Goal: Task Accomplishment & Management: Manage account settings

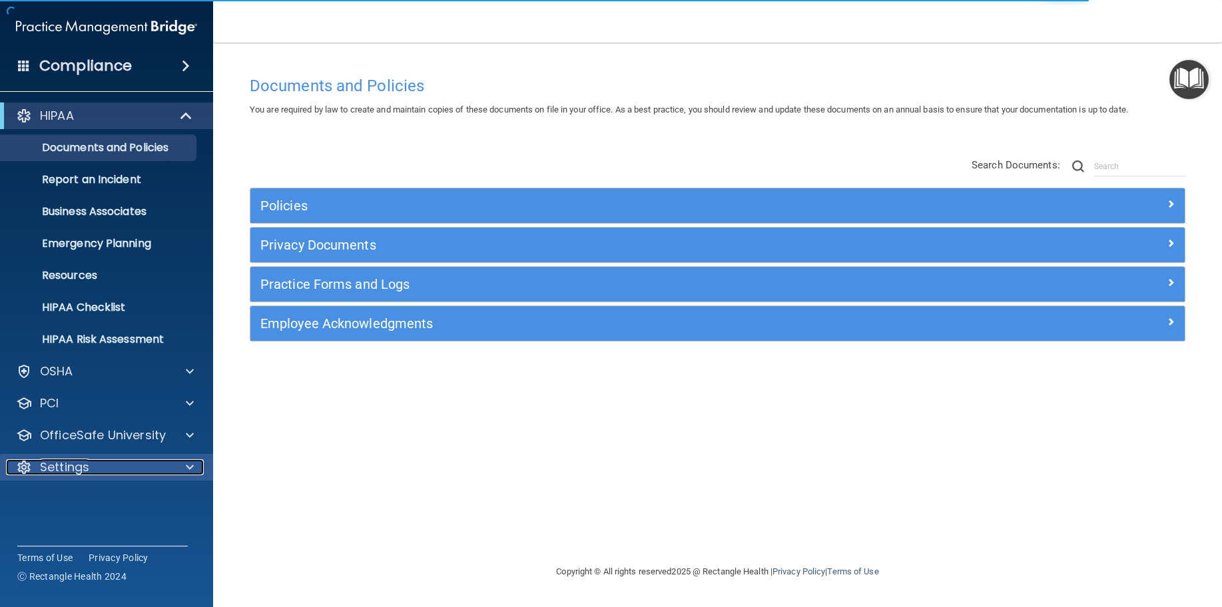
click at [104, 461] on div "Settings" at bounding box center [88, 467] width 165 height 16
click at [103, 528] on p "My Users" at bounding box center [100, 531] width 182 height 13
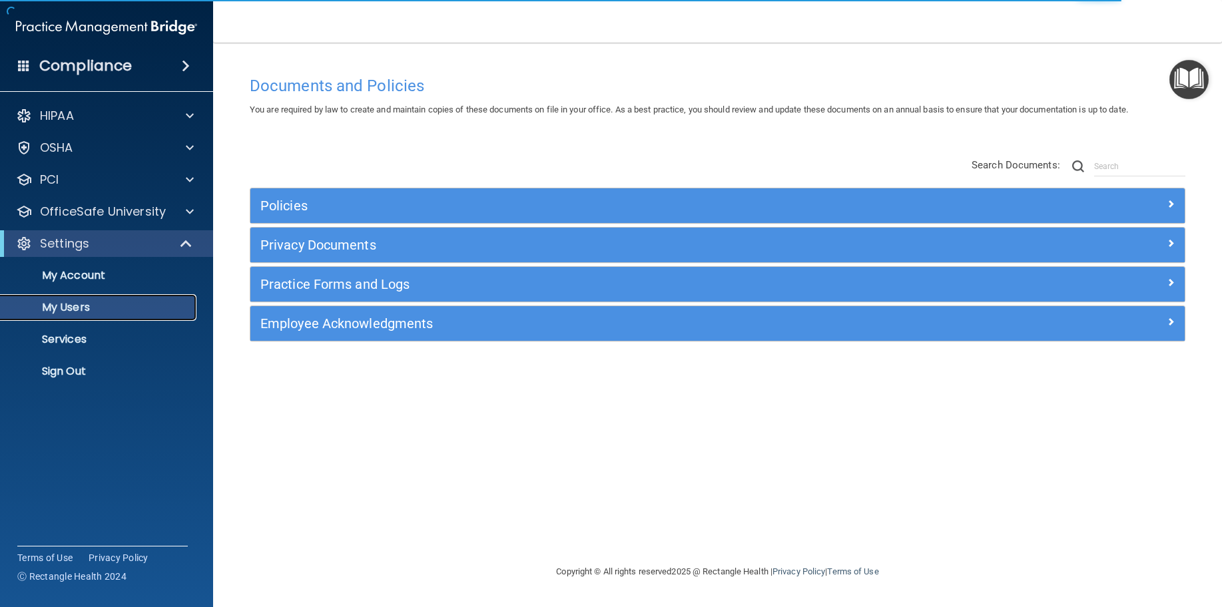
select select "20"
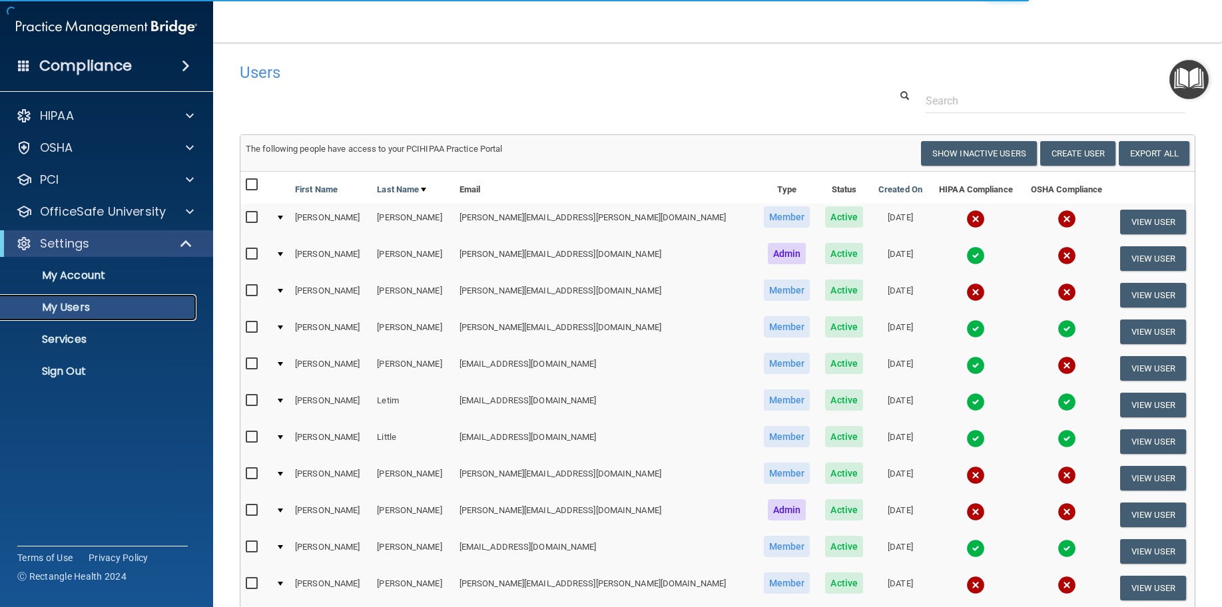
click at [113, 307] on p "My Users" at bounding box center [100, 307] width 182 height 13
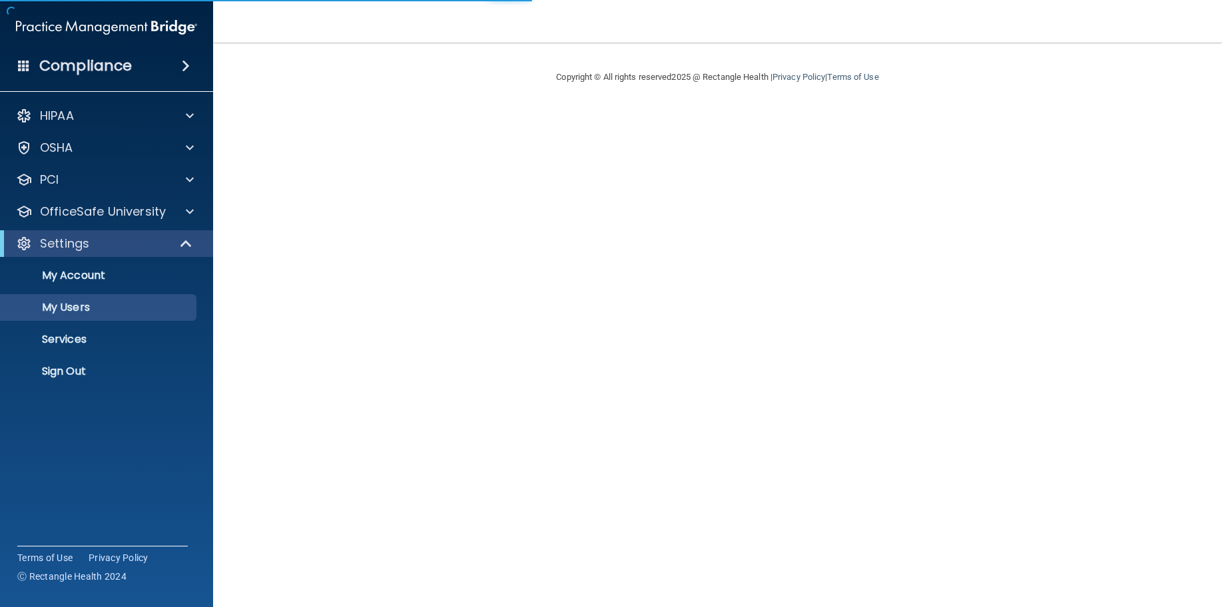
select select "20"
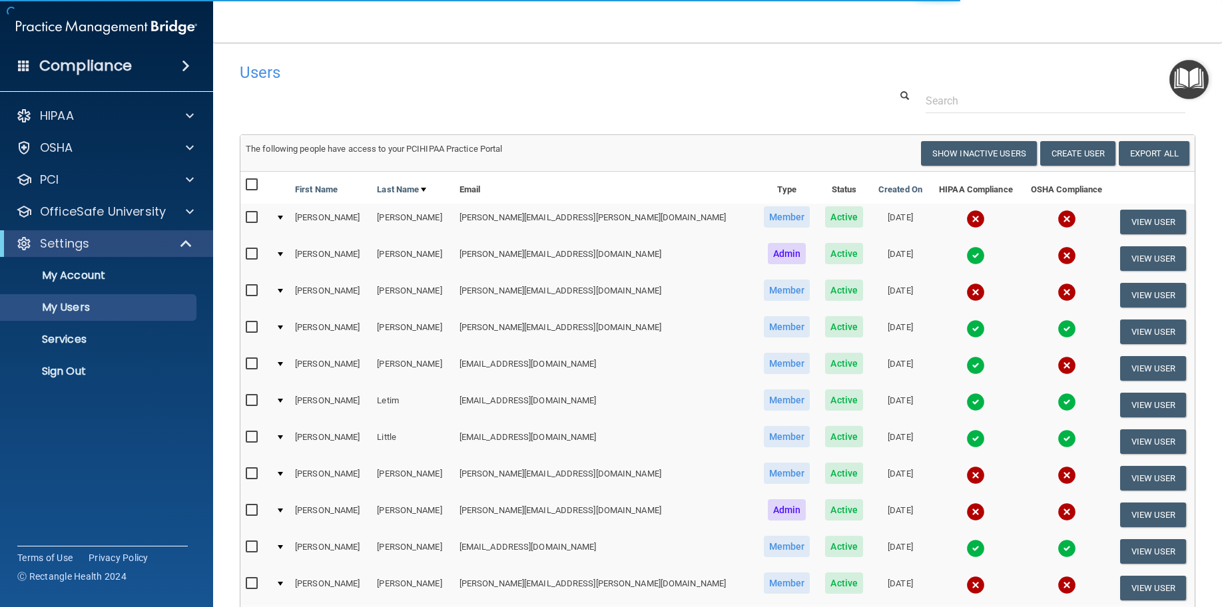
click at [282, 216] on div at bounding box center [280, 218] width 5 height 4
click at [283, 216] on div at bounding box center [280, 218] width 5 height 4
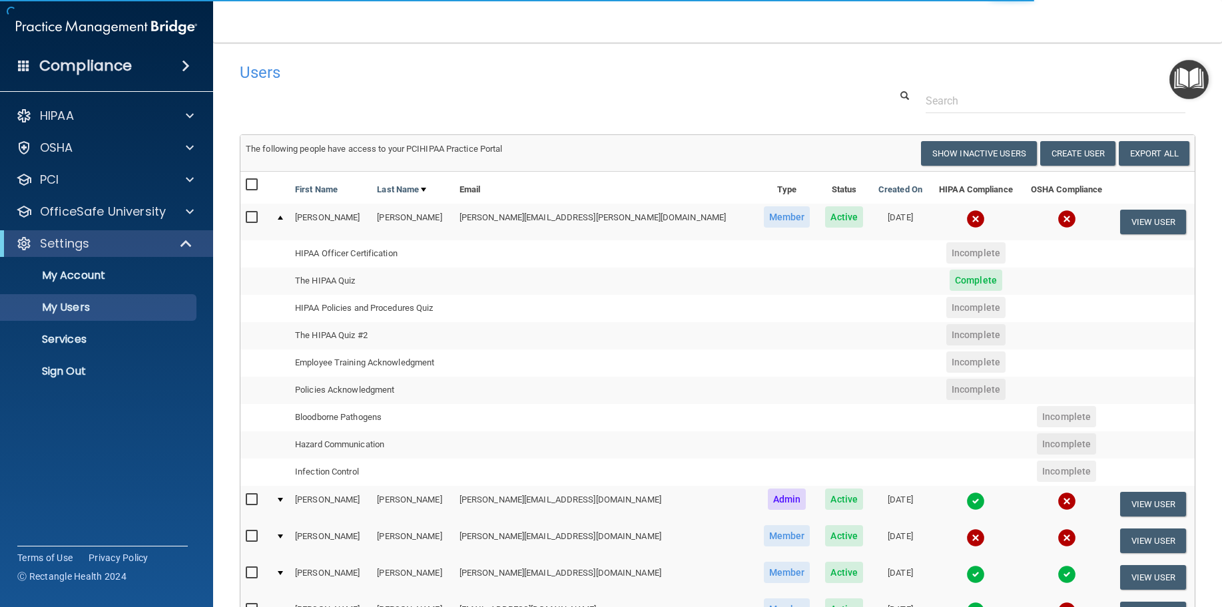
click at [282, 216] on div at bounding box center [280, 218] width 5 height 4
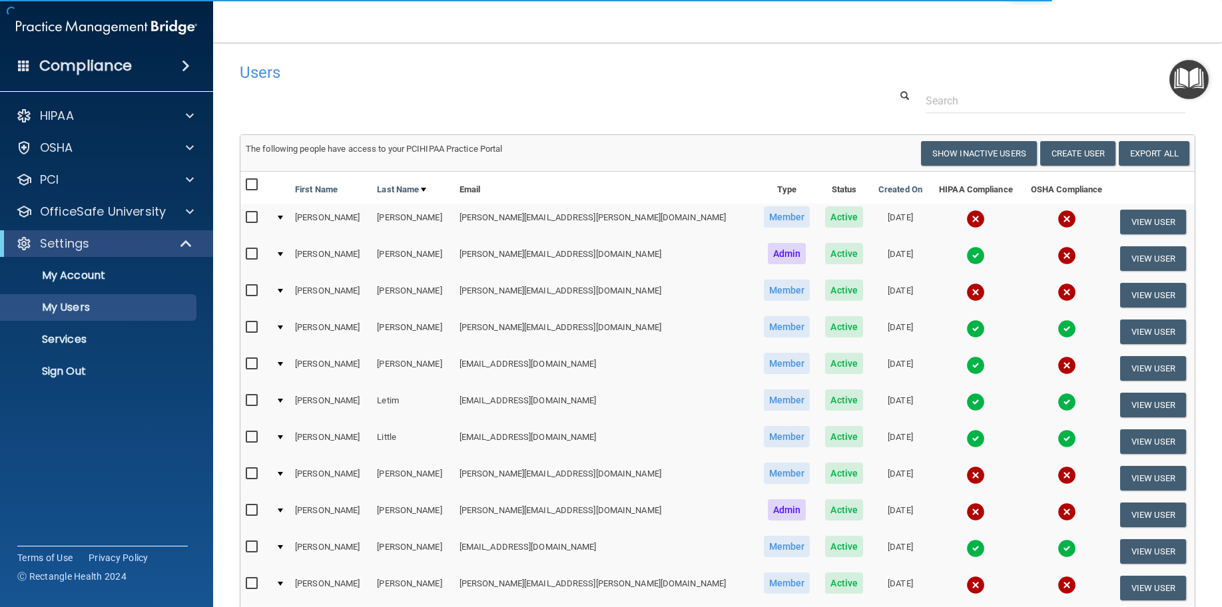
click at [282, 216] on div at bounding box center [280, 218] width 5 height 4
